Goal: Book appointment/travel/reservation

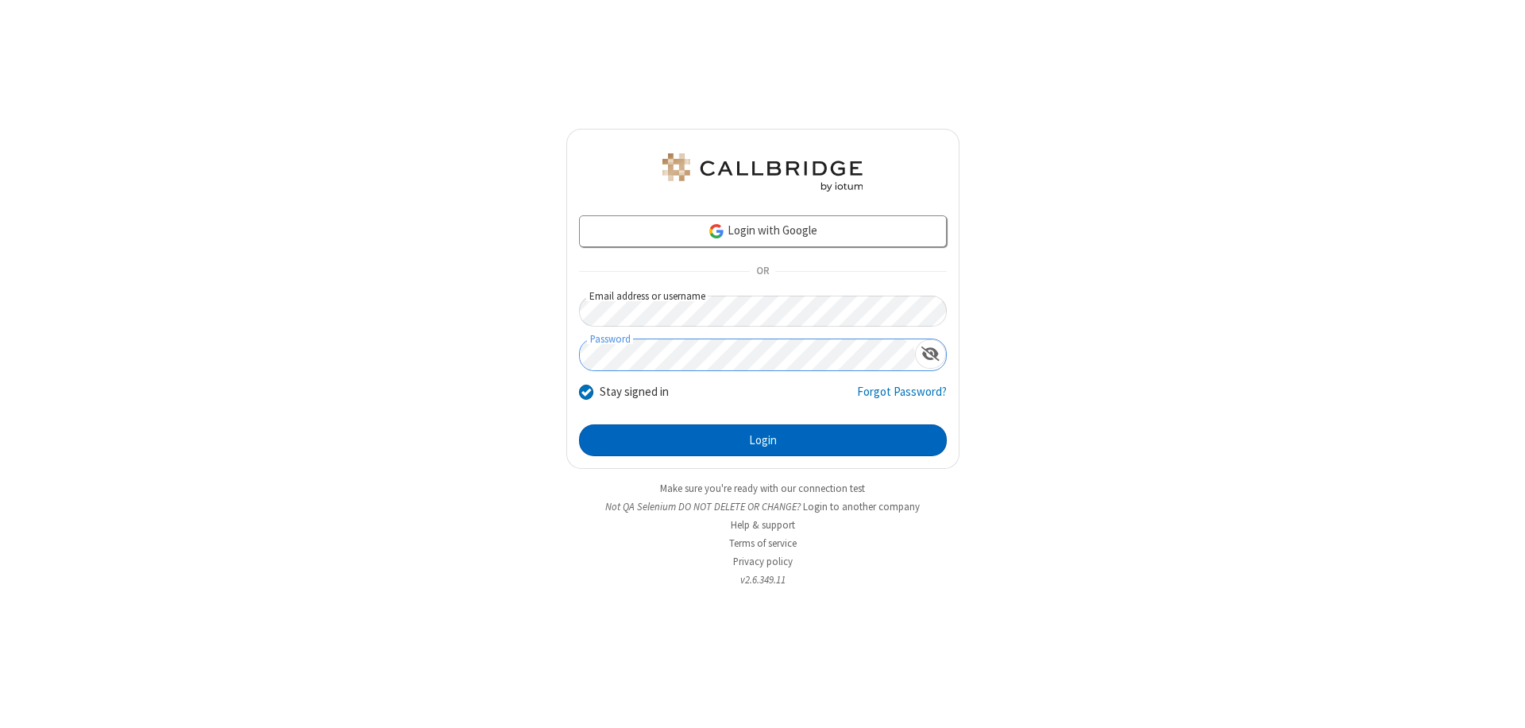
click at [763, 440] on button "Login" at bounding box center [763, 440] width 368 height 32
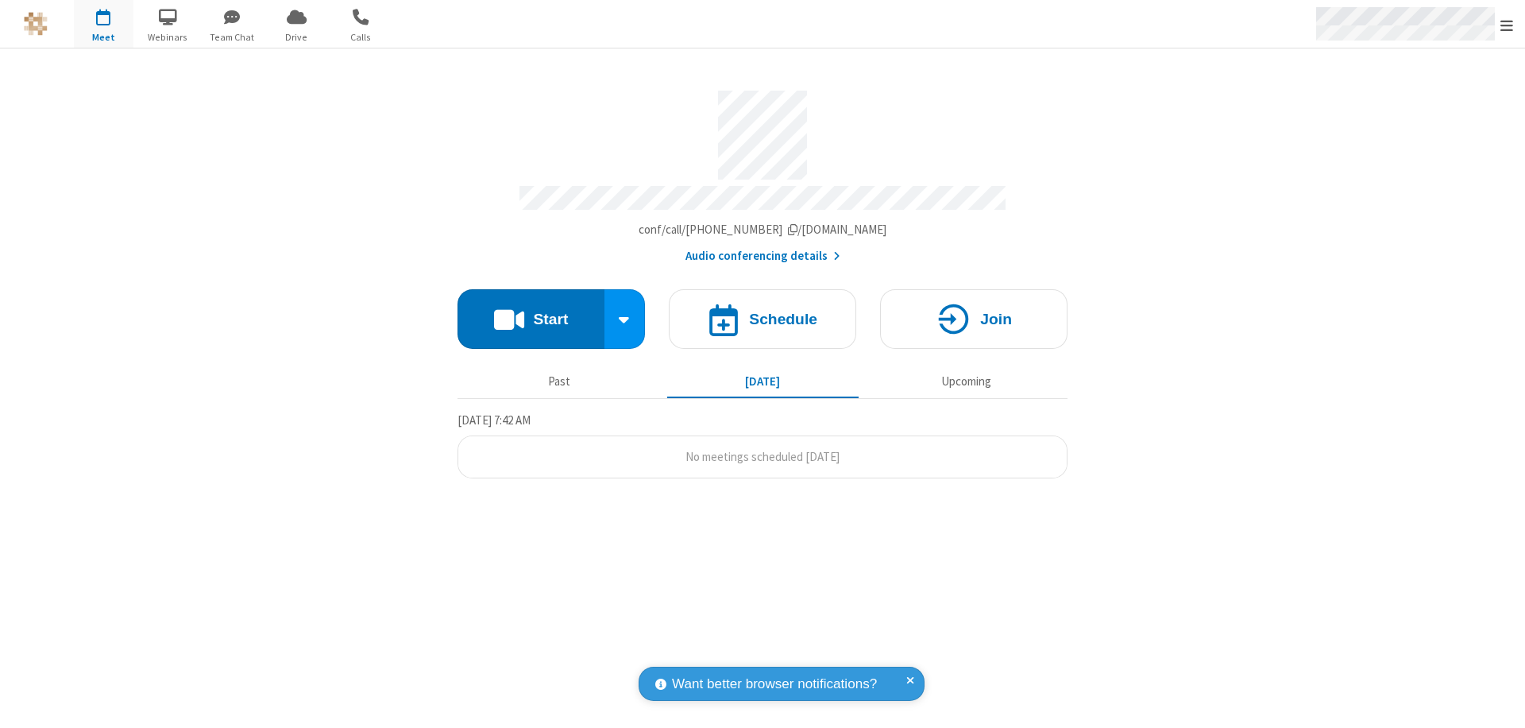
click at [1507, 25] on span "Open menu" at bounding box center [1507, 25] width 13 height 16
click at [103, 24] on span "button" at bounding box center [104, 16] width 60 height 27
click at [763, 311] on h4 "Schedule" at bounding box center [783, 318] width 68 height 15
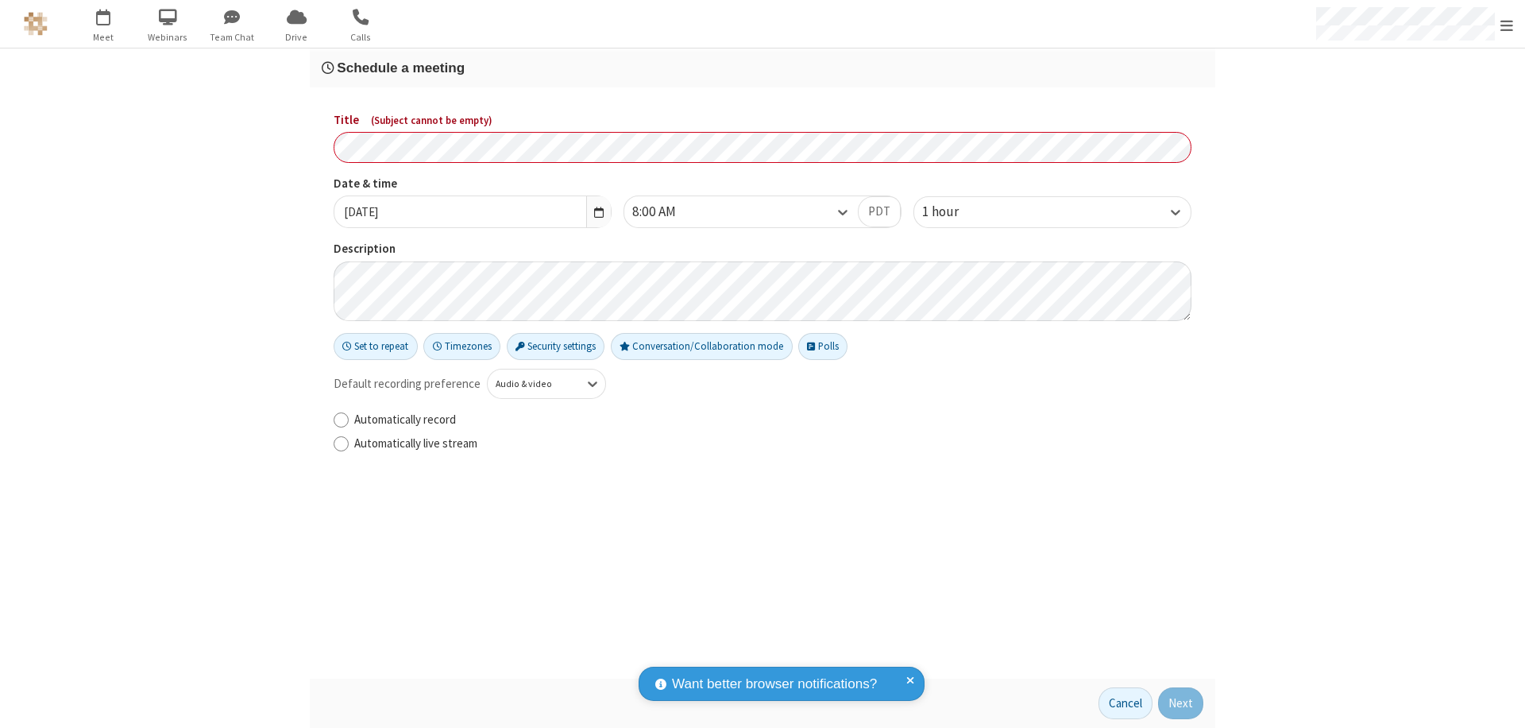
click at [763, 68] on h3 "Schedule a meeting" at bounding box center [763, 67] width 882 height 15
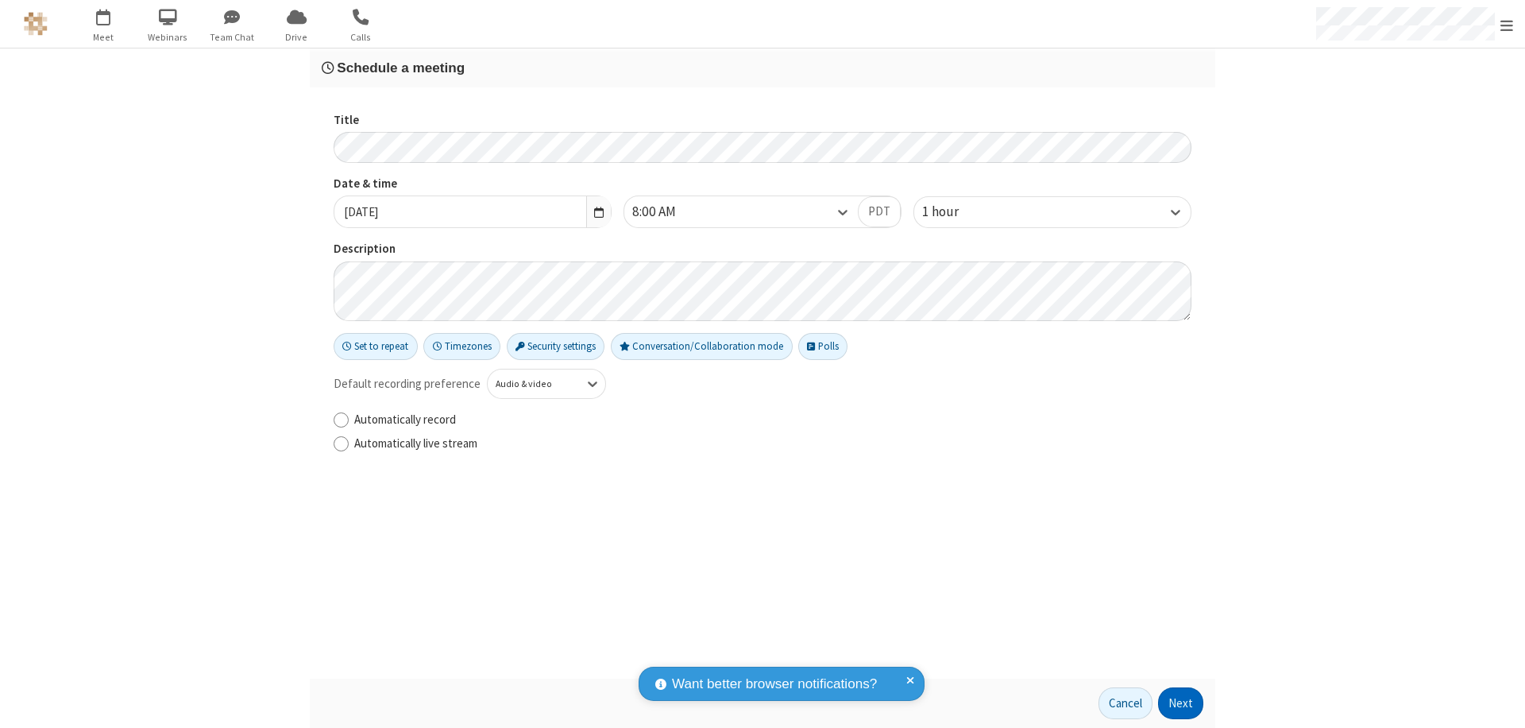
click at [1181, 703] on button "Next" at bounding box center [1180, 703] width 45 height 32
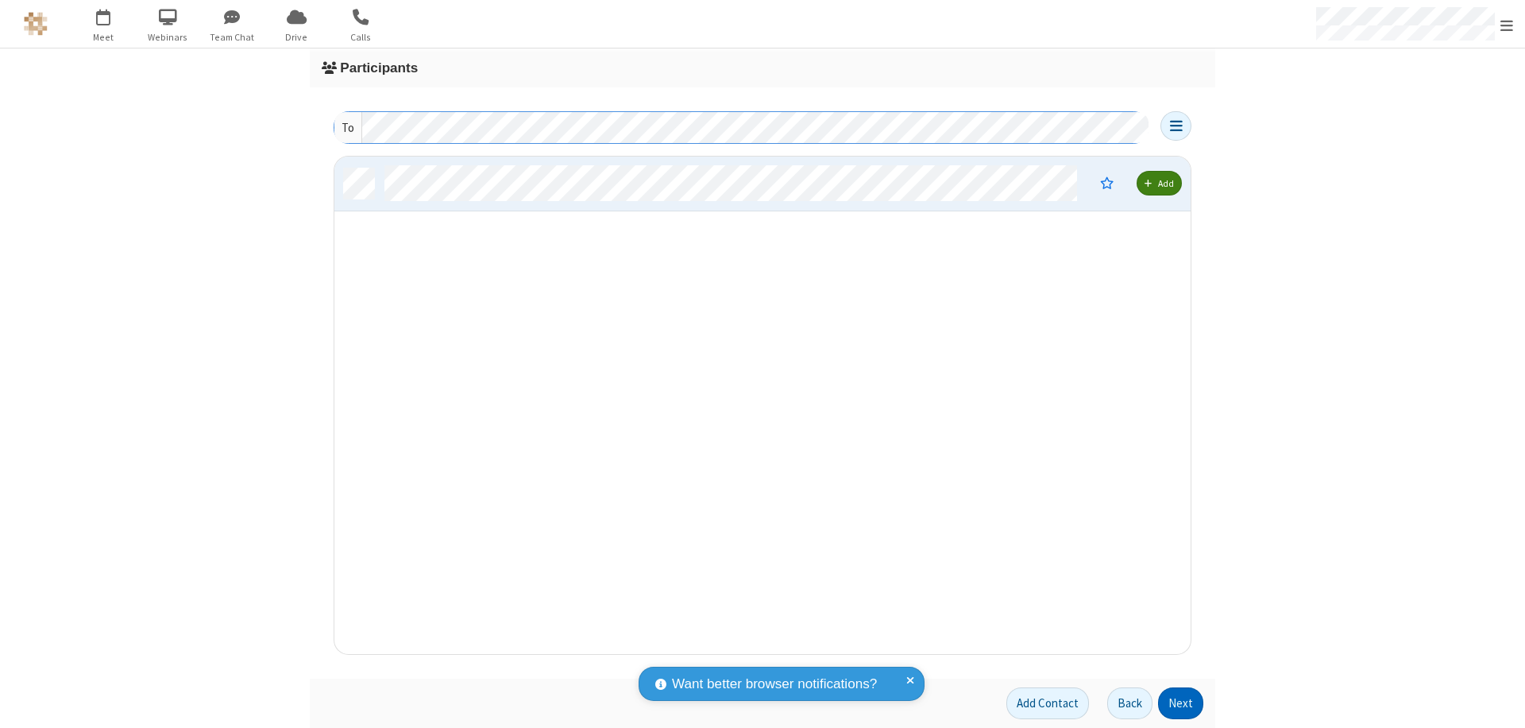
click at [1181, 703] on button "Next" at bounding box center [1180, 703] width 45 height 32
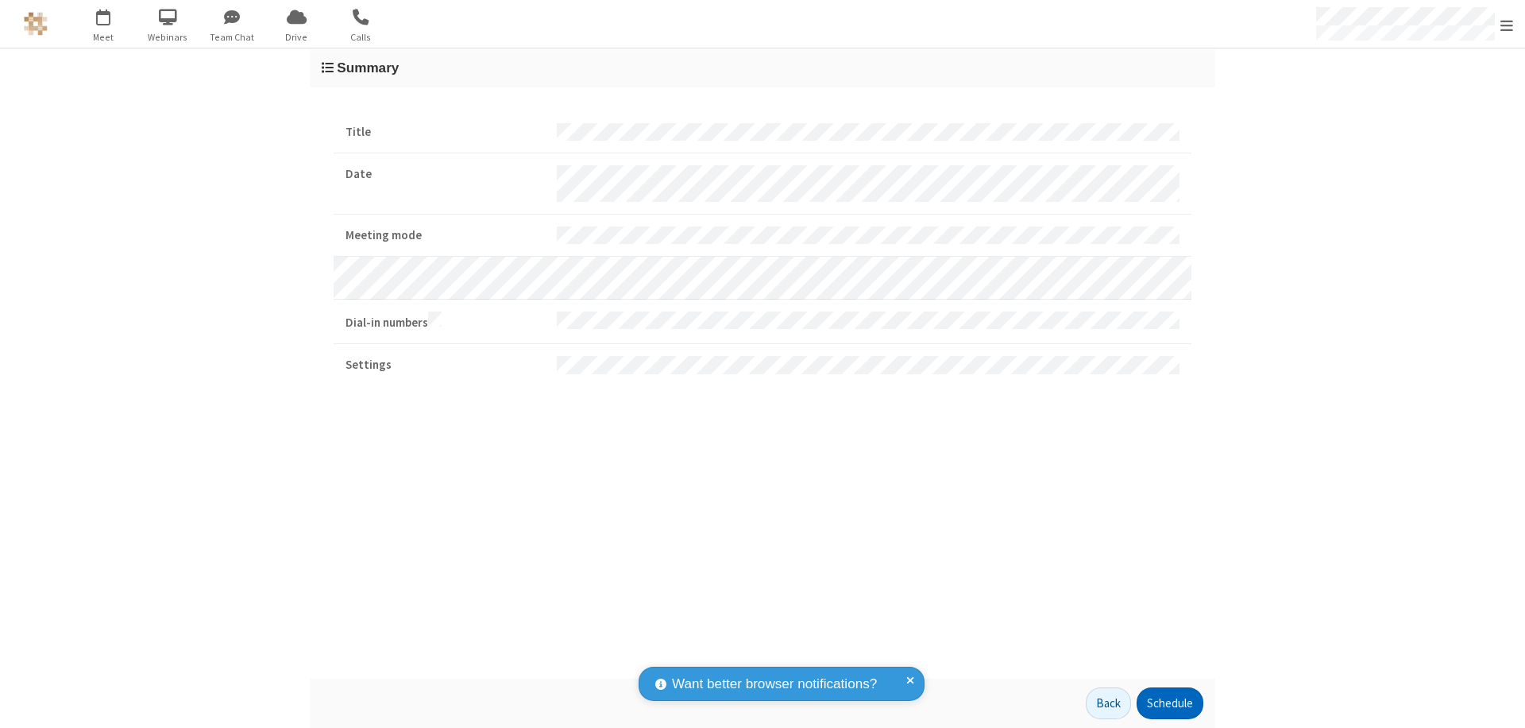
click at [1169, 703] on button "Schedule" at bounding box center [1170, 703] width 67 height 32
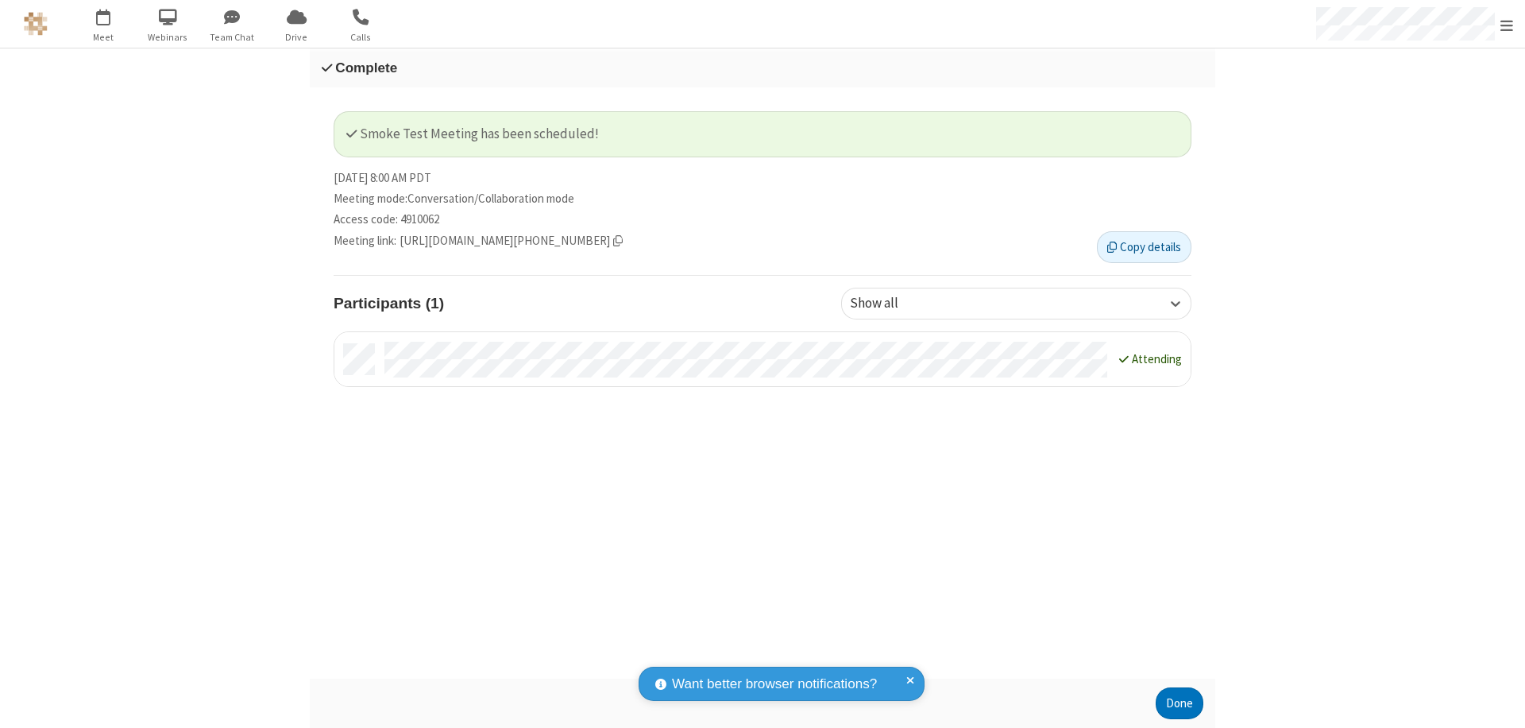
click at [1180, 703] on button "Done" at bounding box center [1180, 703] width 48 height 32
